Goal: Check status: Check status

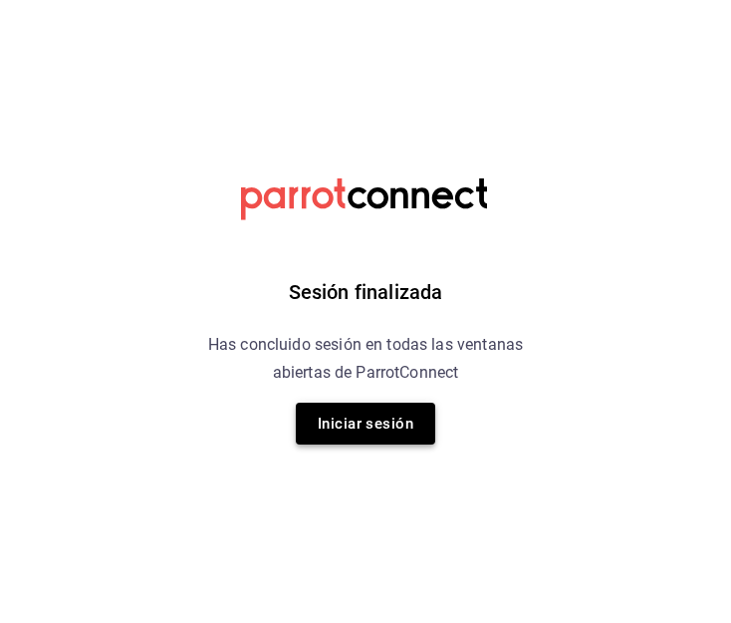
click at [383, 404] on button "Iniciar sesión" at bounding box center [365, 424] width 139 height 42
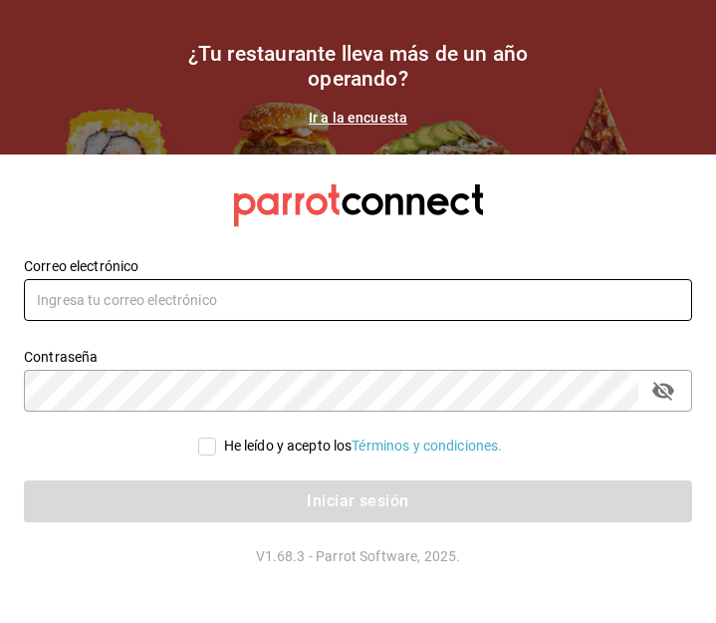
type input "pacogonzalezcontacto@gmail.com"
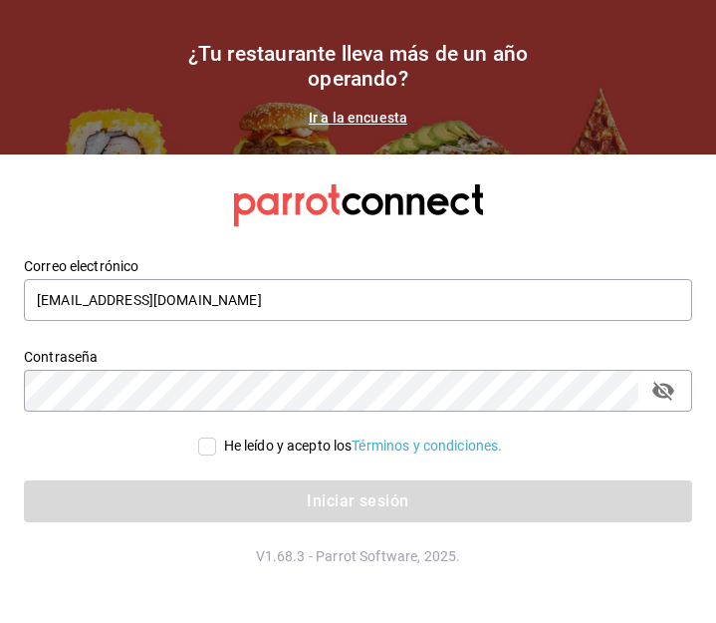
click at [200, 453] on input "He leído y acepto los Términos y condiciones." at bounding box center [207, 446] width 18 height 18
checkbox input "true"
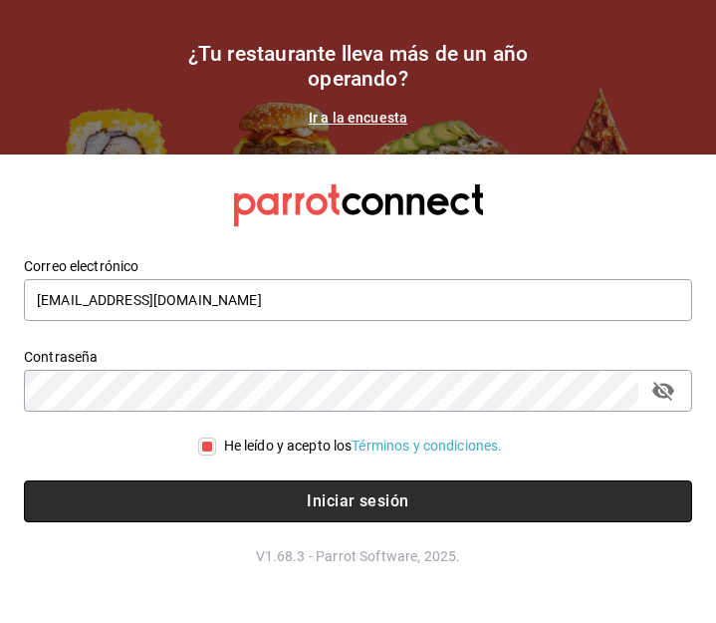
click at [205, 498] on button "Iniciar sesión" at bounding box center [358, 501] width 669 height 42
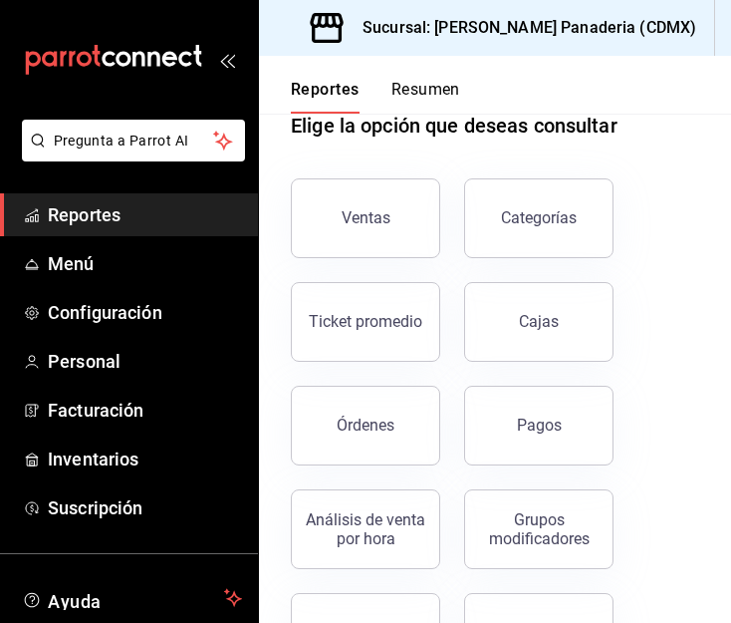
scroll to position [52, 0]
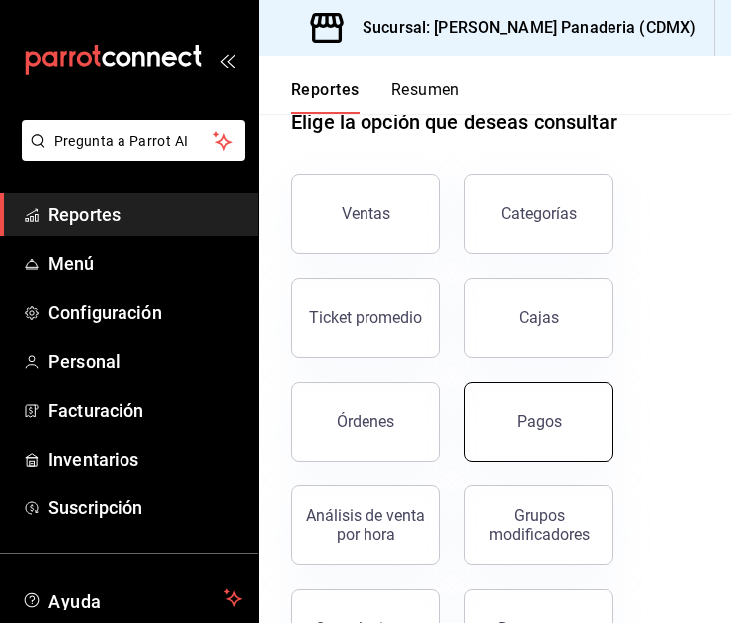
click at [577, 426] on button "Pagos" at bounding box center [538, 422] width 149 height 80
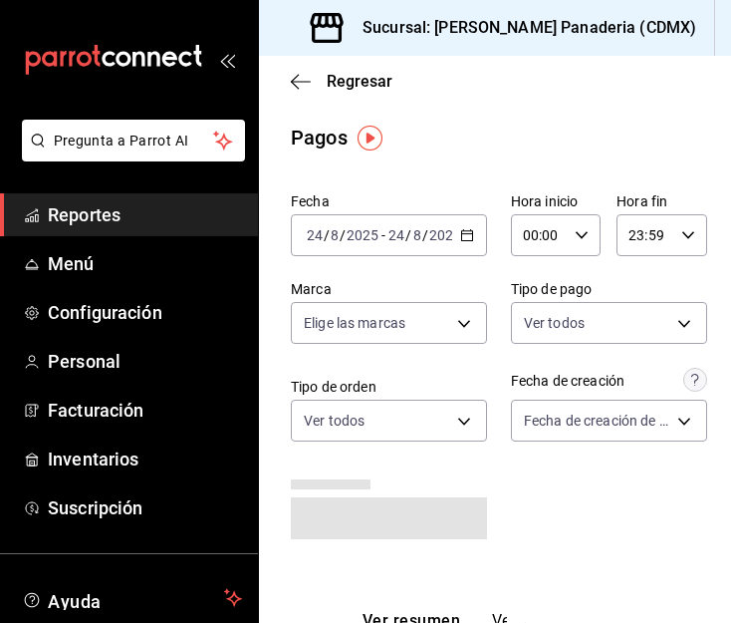
click at [460, 232] on icon "button" at bounding box center [467, 235] width 14 height 14
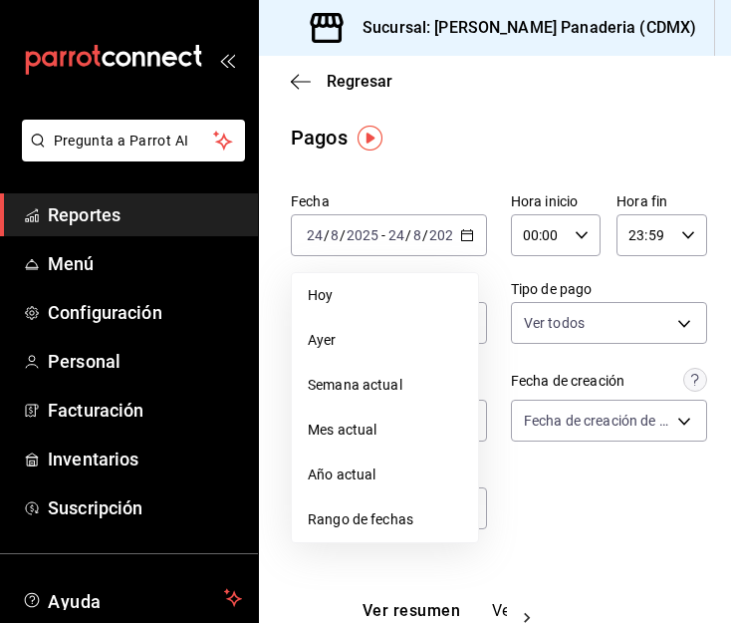
click at [379, 509] on span "Rango de fechas" at bounding box center [385, 519] width 154 height 21
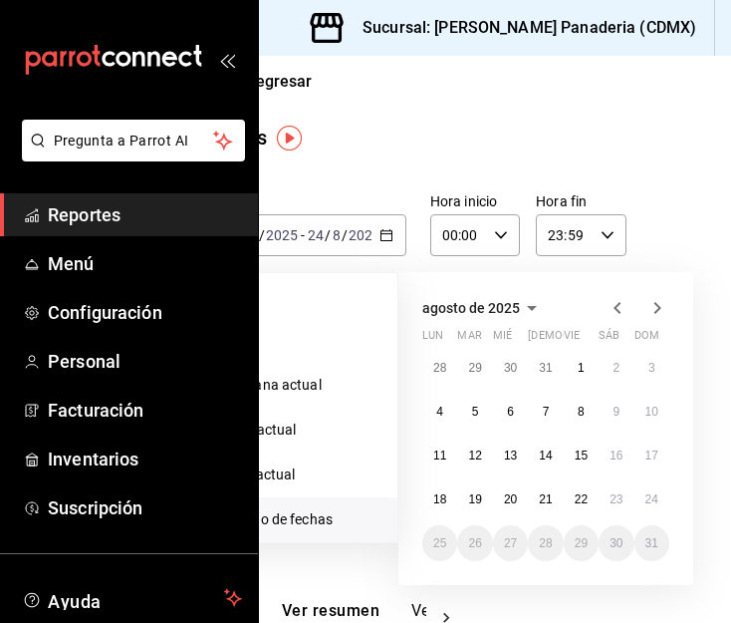
scroll to position [0, 82]
click at [611, 492] on abbr "23" at bounding box center [615, 499] width 13 height 14
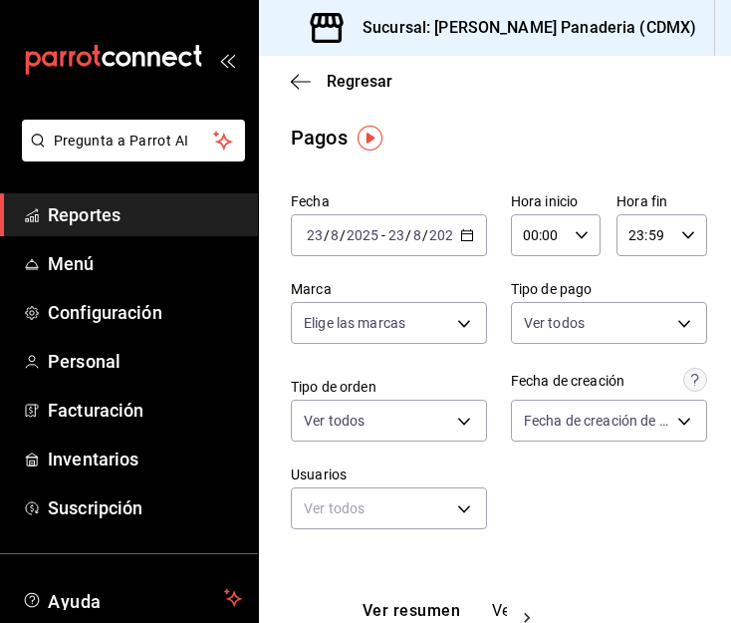
scroll to position [334, 0]
